Goal: Task Accomplishment & Management: Use online tool/utility

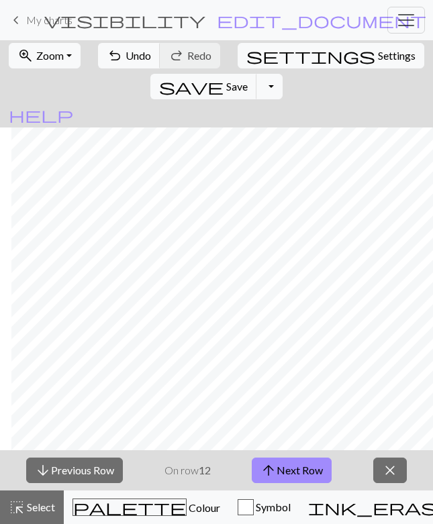
scroll to position [3, -1]
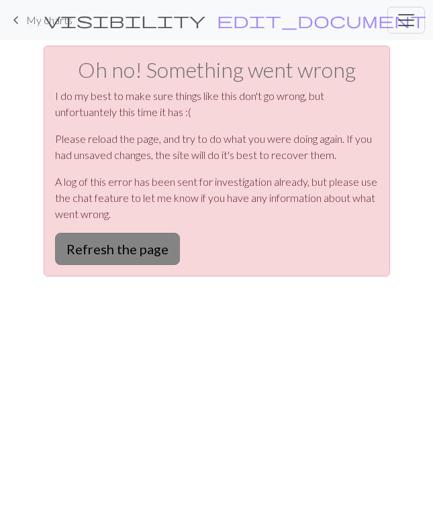
click at [111, 252] on button "Refresh the page" at bounding box center [117, 249] width 125 height 32
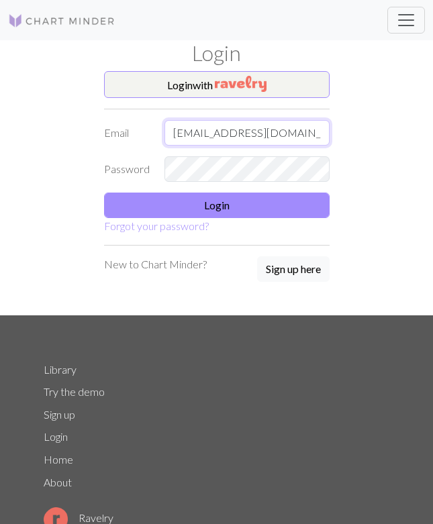
type input "xiongbd14@gmail.com"
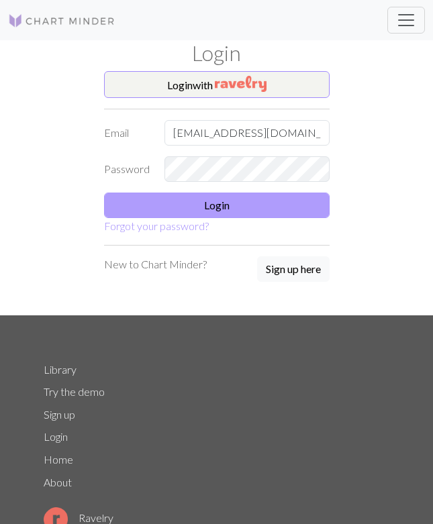
click at [207, 209] on button "Login" at bounding box center [217, 206] width 226 height 26
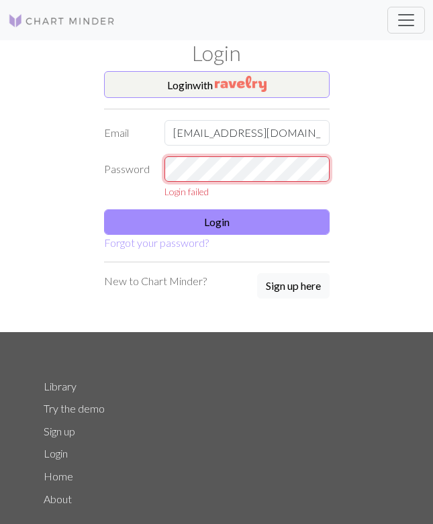
click at [160, 171] on div "Login failed" at bounding box center [246, 177] width 181 height 42
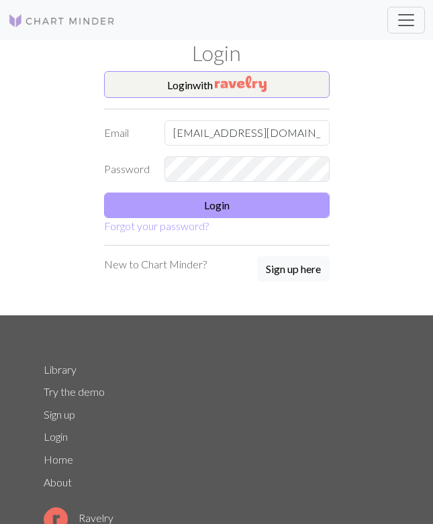
click at [162, 213] on button "Login" at bounding box center [217, 206] width 226 height 26
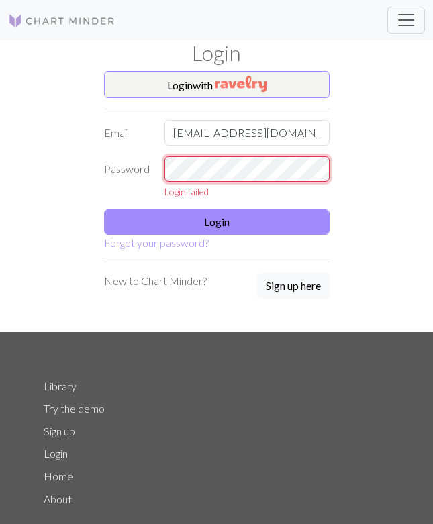
click at [146, 174] on div "Password Login failed" at bounding box center [217, 177] width 242 height 42
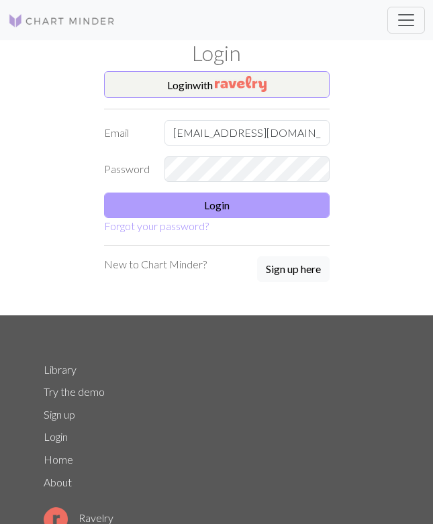
click at [152, 210] on button "Login" at bounding box center [217, 206] width 226 height 26
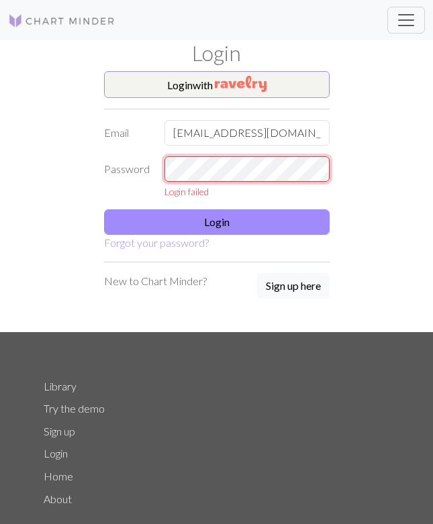
click at [150, 169] on div "Password Login failed" at bounding box center [217, 177] width 242 height 42
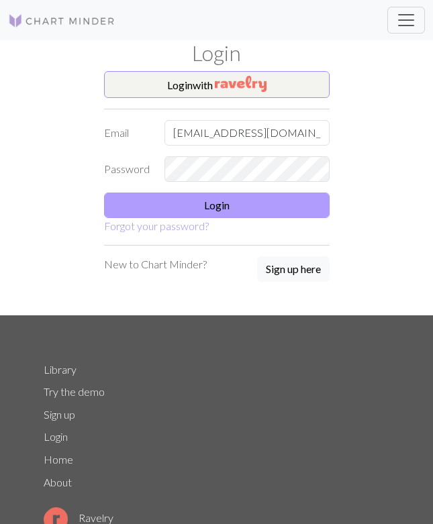
click at [180, 212] on button "Login" at bounding box center [217, 206] width 226 height 26
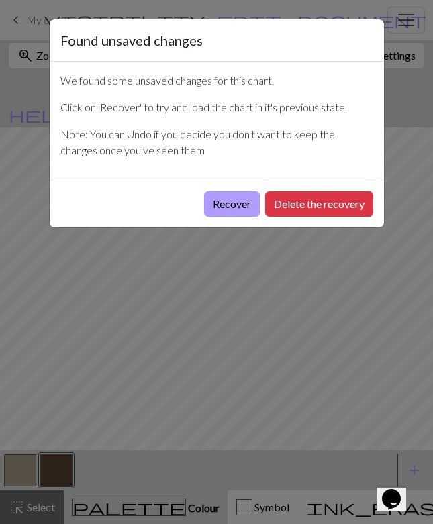
click at [242, 209] on button "Recover" at bounding box center [232, 204] width 56 height 26
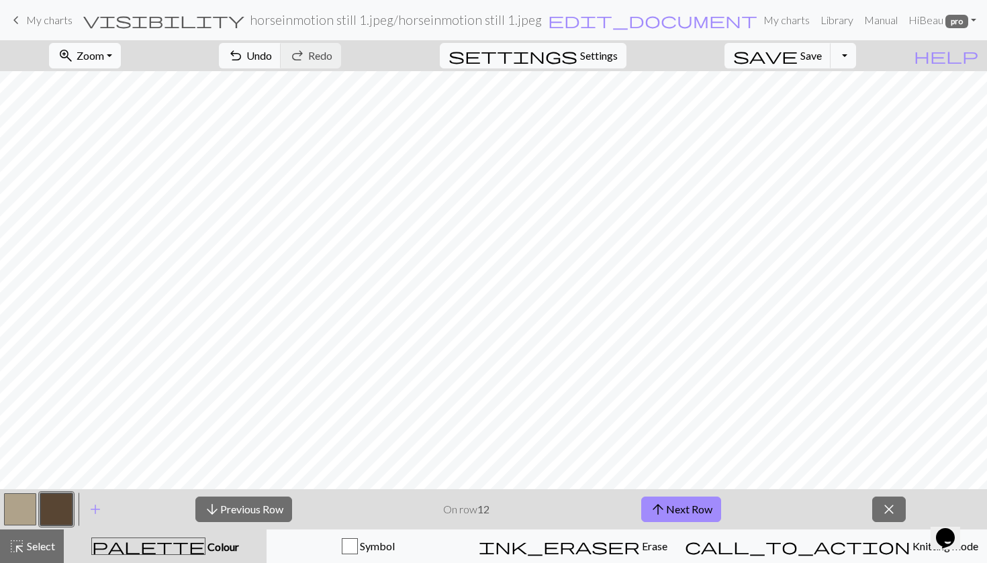
click at [103, 56] on span "Zoom" at bounding box center [91, 55] width 28 height 13
click at [135, 81] on button "Fit all" at bounding box center [103, 85] width 106 height 21
click at [432, 503] on button "arrow_upward Next Row" at bounding box center [681, 510] width 80 height 26
click at [104, 59] on span "Zoom" at bounding box center [91, 55] width 28 height 13
click at [123, 111] on button "Fit width" at bounding box center [103, 106] width 106 height 21
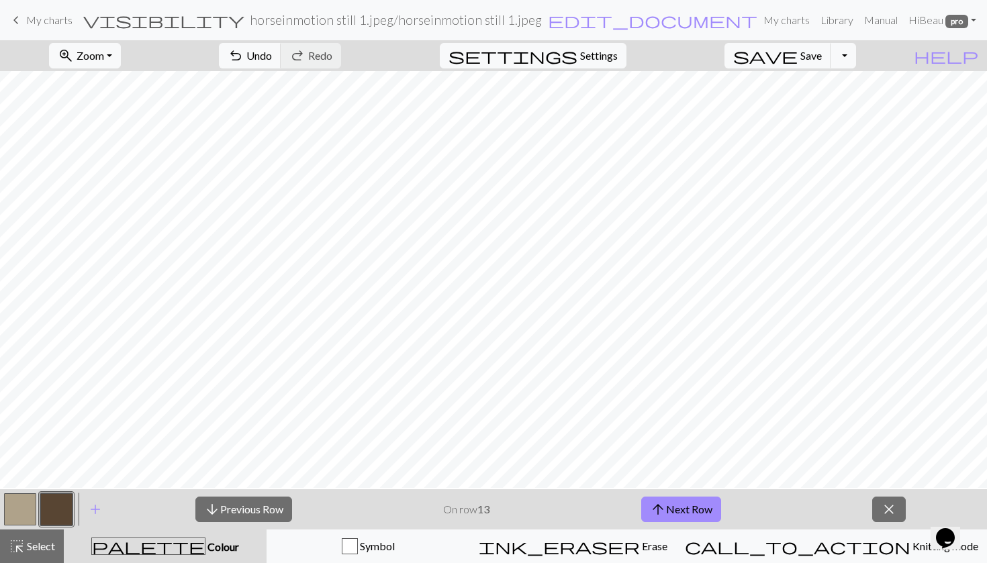
scroll to position [132, 0]
click at [432, 508] on button "arrow_upward Next Row" at bounding box center [681, 510] width 80 height 26
click at [432, 514] on span "arrow_upward" at bounding box center [658, 509] width 16 height 19
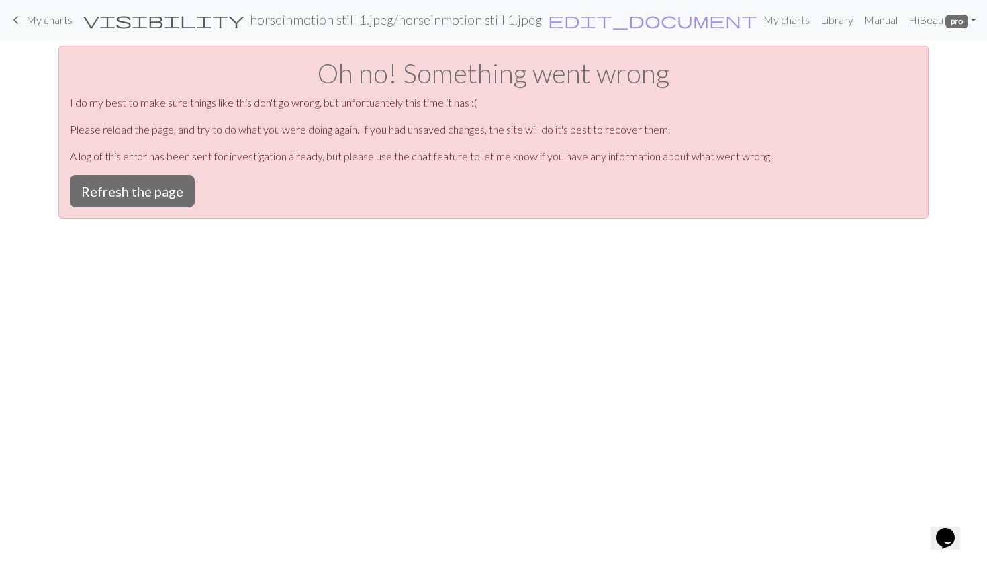
scroll to position [0, 0]
click at [110, 190] on button "Refresh the page" at bounding box center [132, 191] width 125 height 32
